Goal: Information Seeking & Learning: Learn about a topic

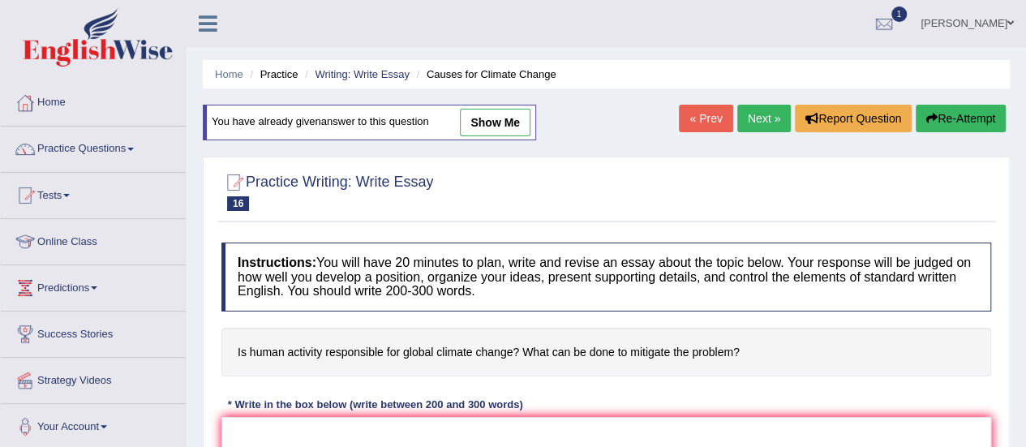
click at [487, 118] on link "show me" at bounding box center [495, 123] width 71 height 28
type textarea "The increasing influence of human activity on global climate change on our live…"
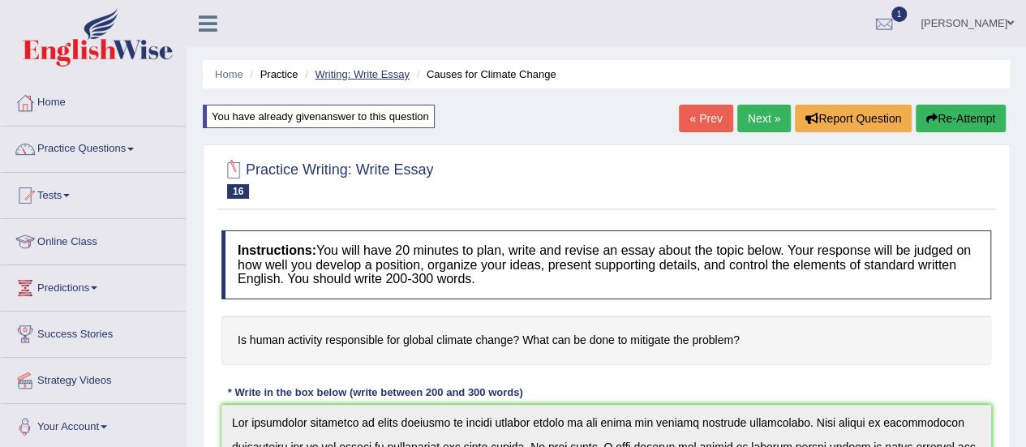
click at [355, 75] on link "Writing: Write Essay" at bounding box center [362, 74] width 95 height 12
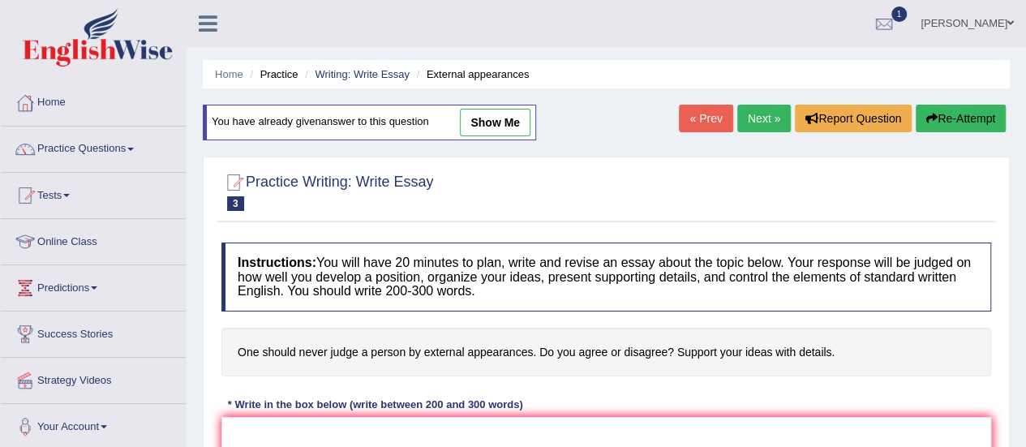
click at [488, 114] on link "show me" at bounding box center [495, 123] width 71 height 28
type textarea "The increasing influence of physical appearance on people's perceptions has ign…"
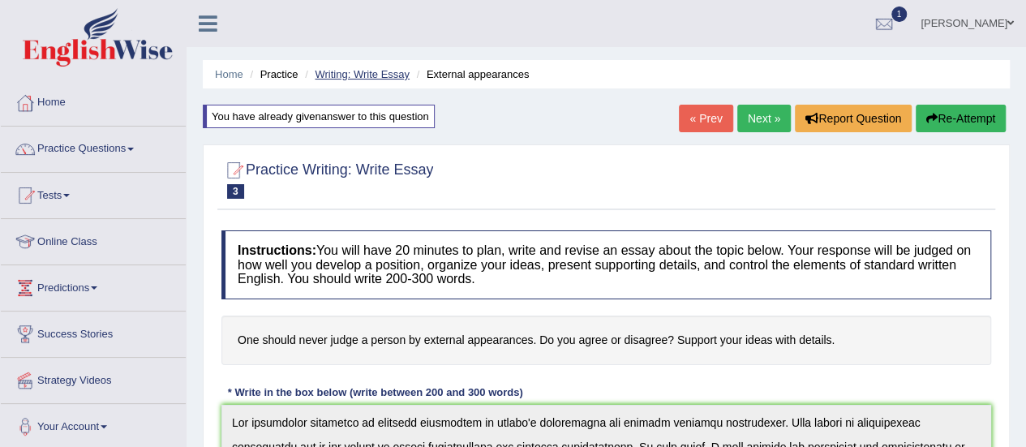
click at [374, 77] on link "Writing: Write Essay" at bounding box center [362, 74] width 95 height 12
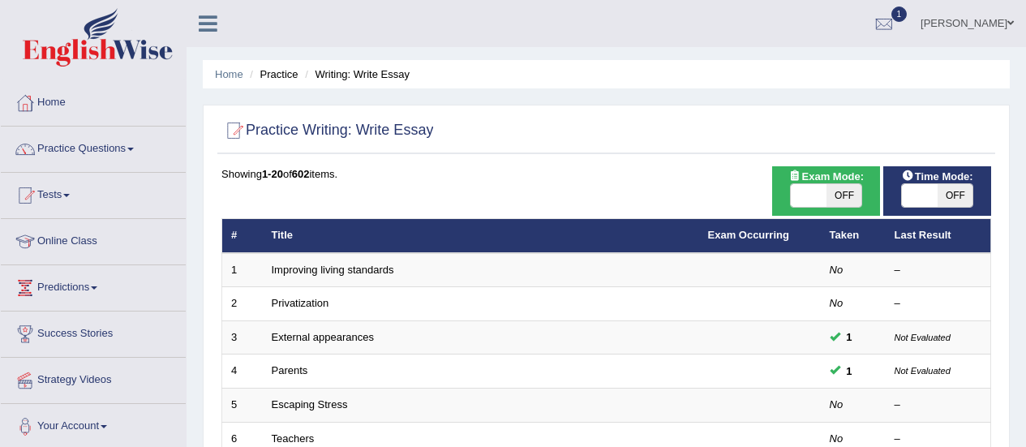
click at [299, 355] on td "Parents" at bounding box center [481, 372] width 437 height 34
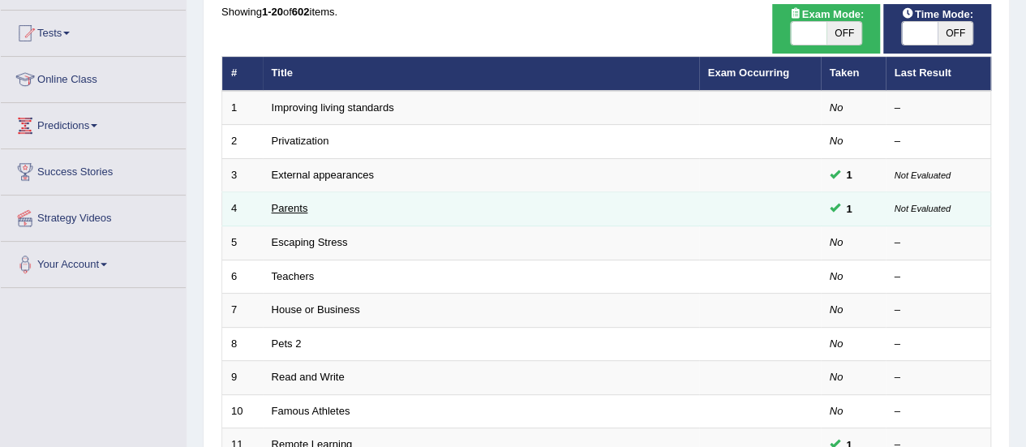
click at [298, 209] on link "Parents" at bounding box center [290, 208] width 37 height 12
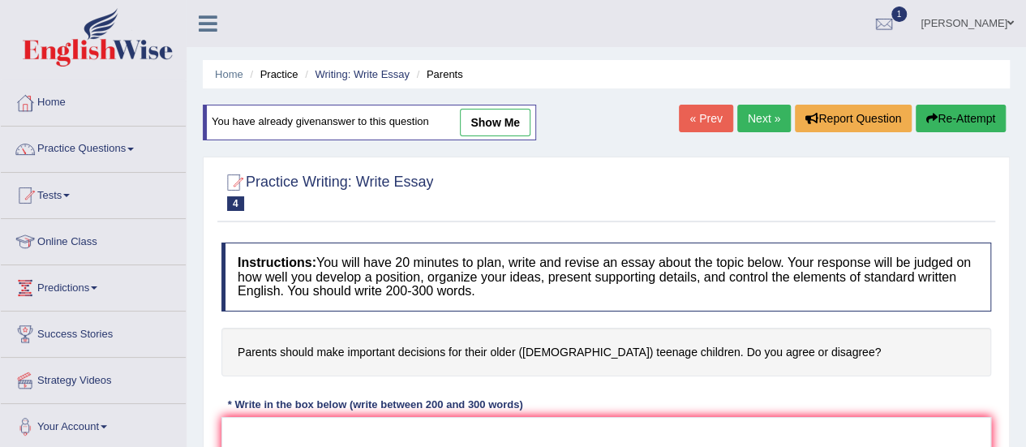
click at [498, 128] on link "show me" at bounding box center [495, 123] width 71 height 28
type textarea "The increasing influence of parental decision-making for teenagers has ignited …"
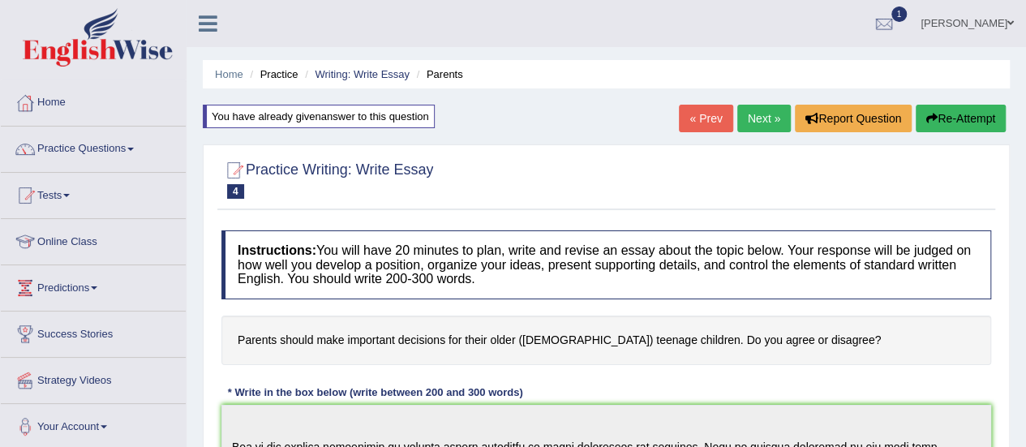
drag, startPoint x: 232, startPoint y: 75, endPoint x: 247, endPoint y: 75, distance: 14.6
click at [232, 75] on link "Home" at bounding box center [229, 74] width 28 height 12
